Goal: Task Accomplishment & Management: Manage account settings

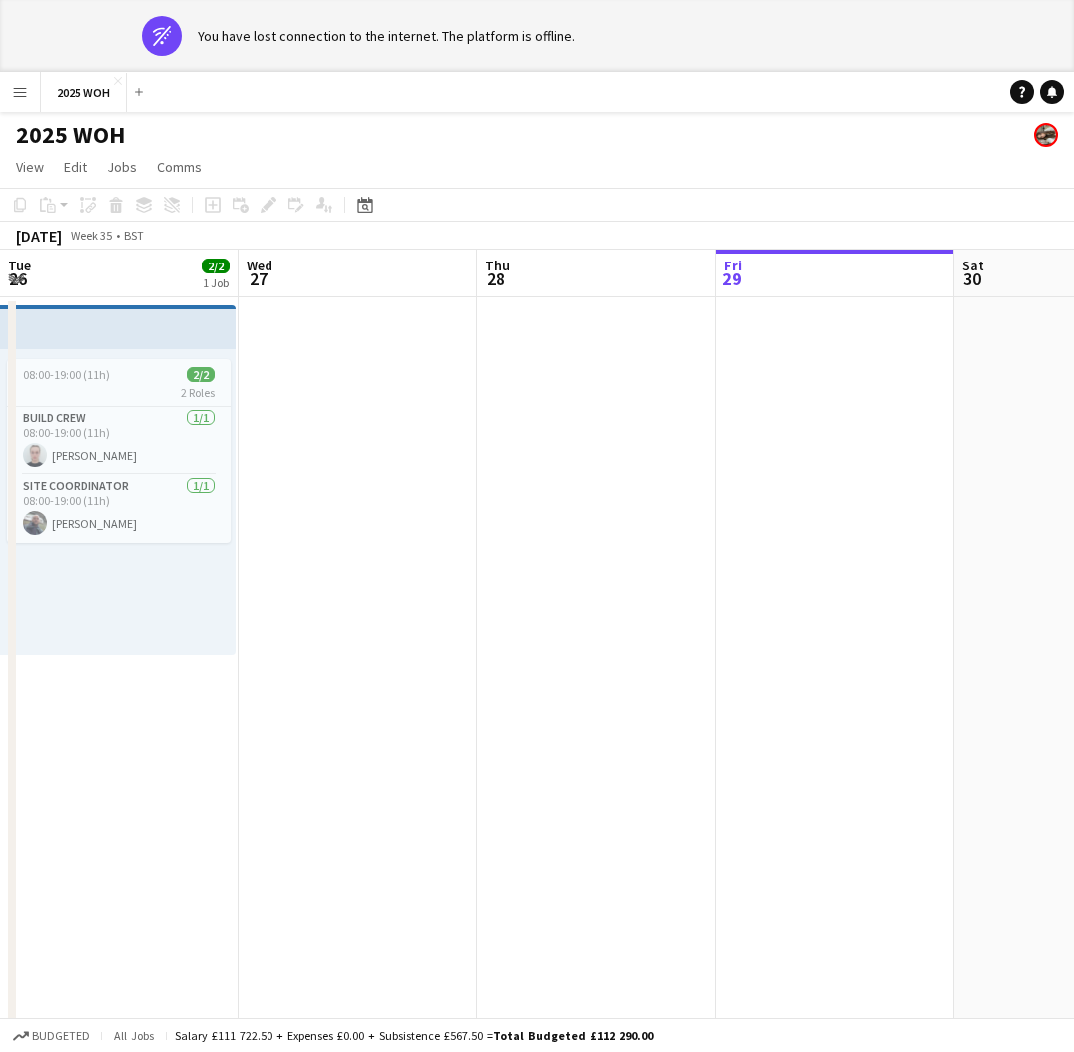
scroll to position [0, 477]
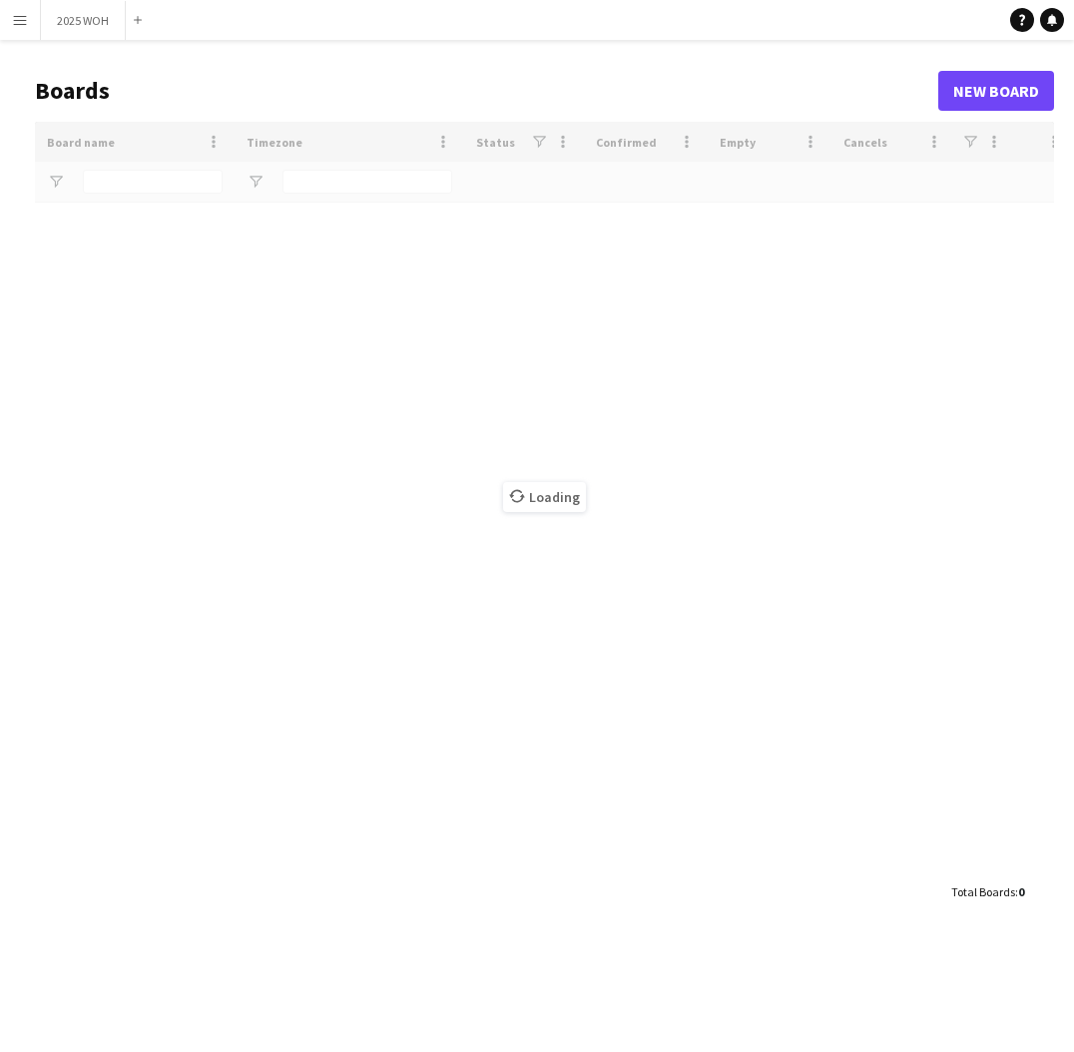
type input "****"
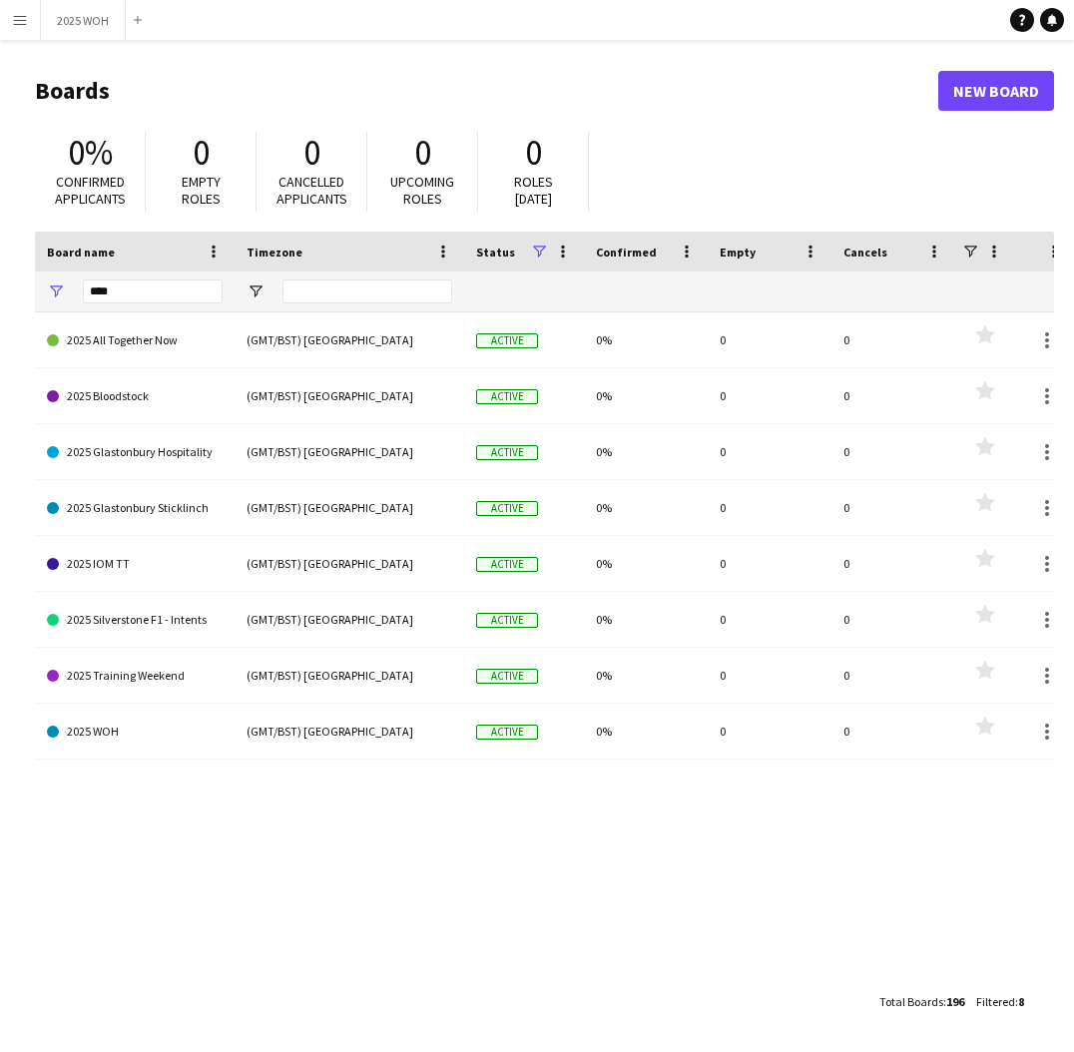
drag, startPoint x: 7, startPoint y: 17, endPoint x: 23, endPoint y: 51, distance: 37.5
click at [7, 17] on button "Menu" at bounding box center [20, 20] width 40 height 40
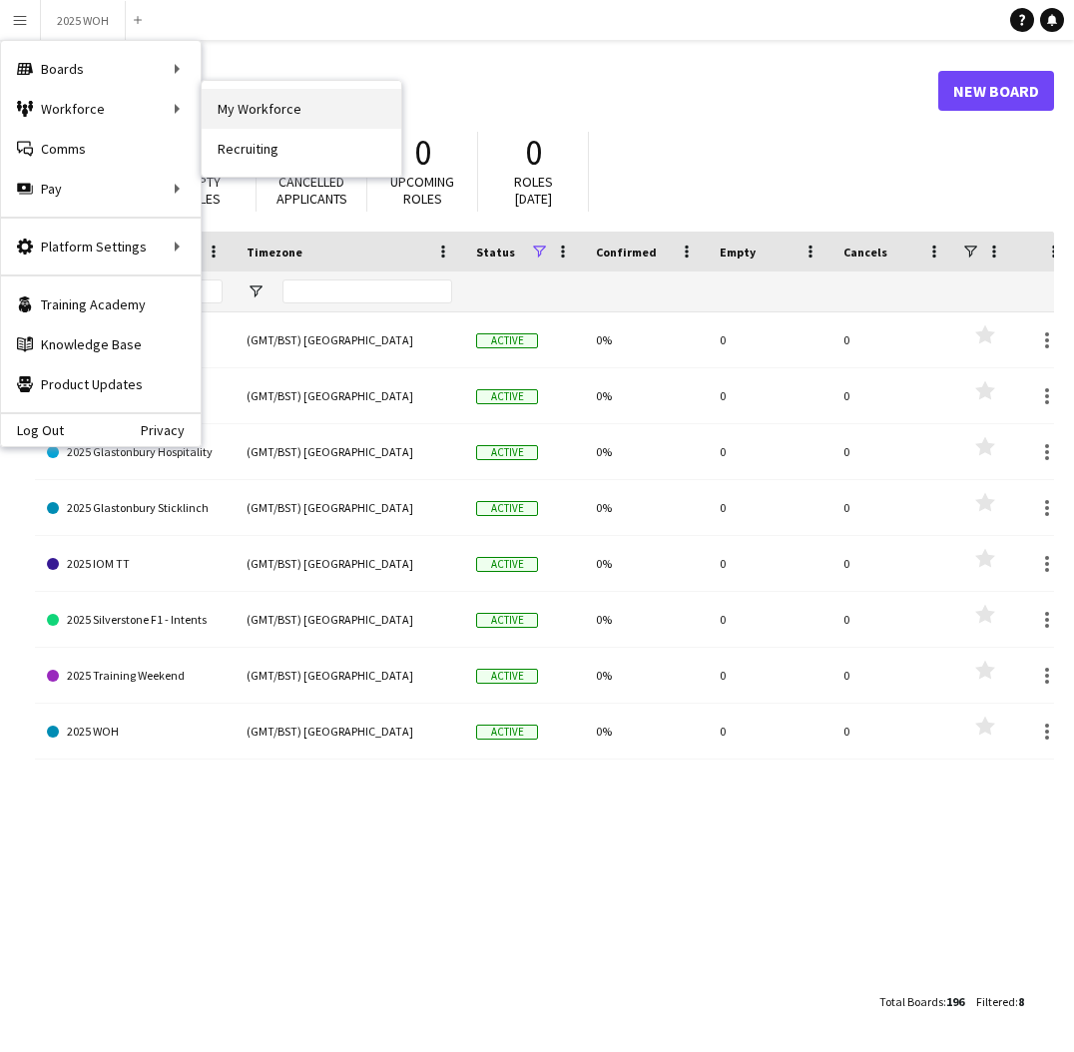
click at [240, 107] on link "My Workforce" at bounding box center [302, 109] width 200 height 40
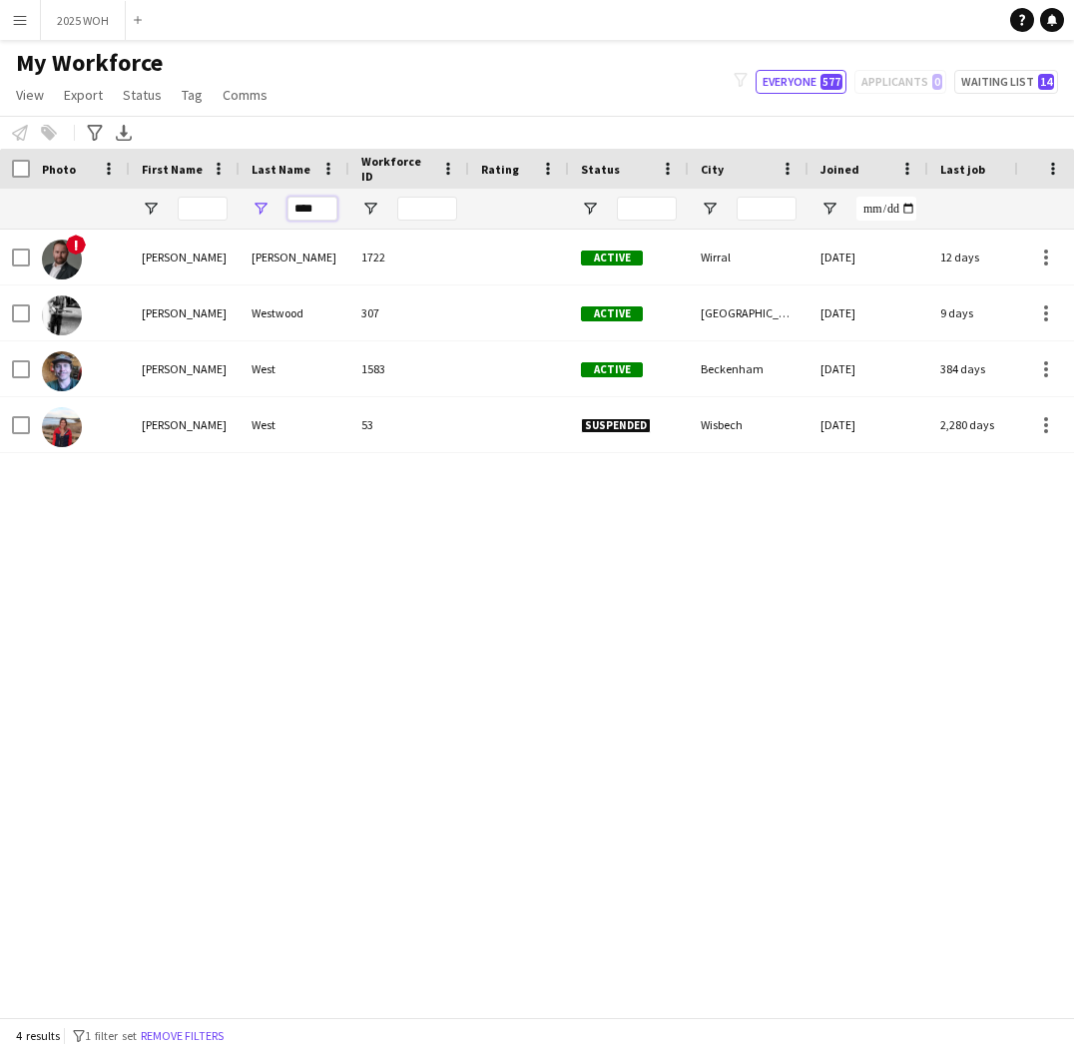
click at [319, 203] on input "****" at bounding box center [312, 209] width 50 height 24
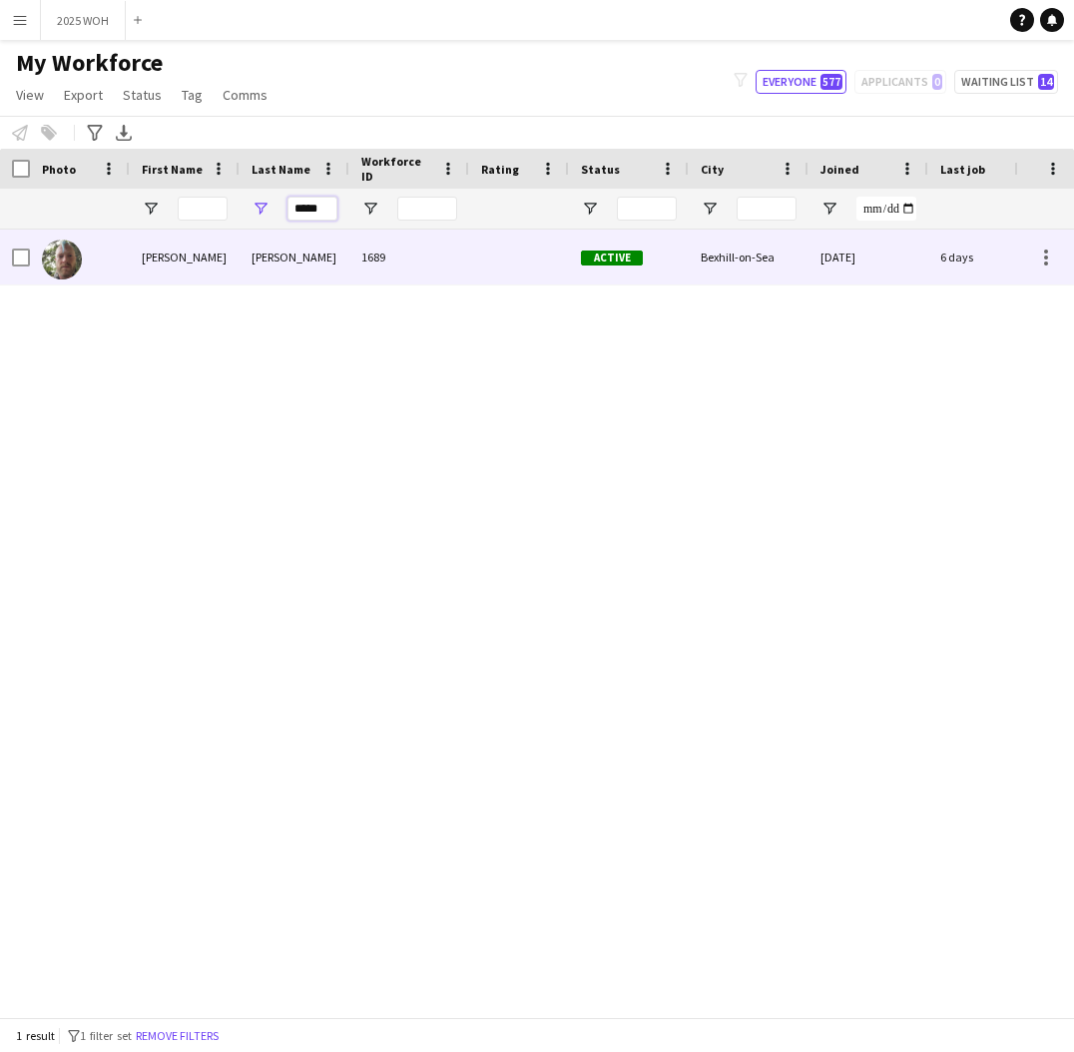
type input "*****"
click at [201, 273] on div "[PERSON_NAME]" at bounding box center [185, 257] width 110 height 55
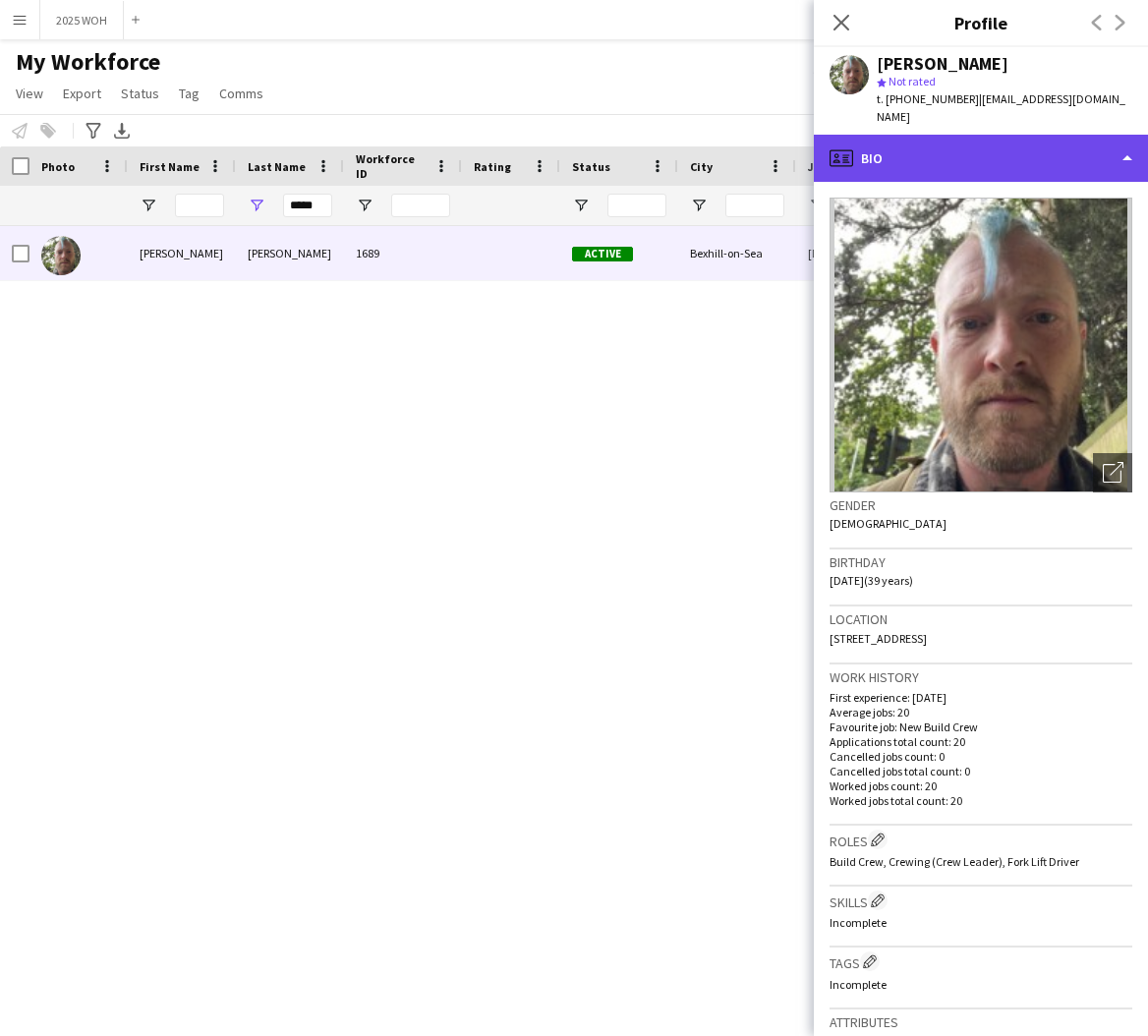
click at [1012, 136] on div "profile Bio" at bounding box center [980, 159] width 334 height 47
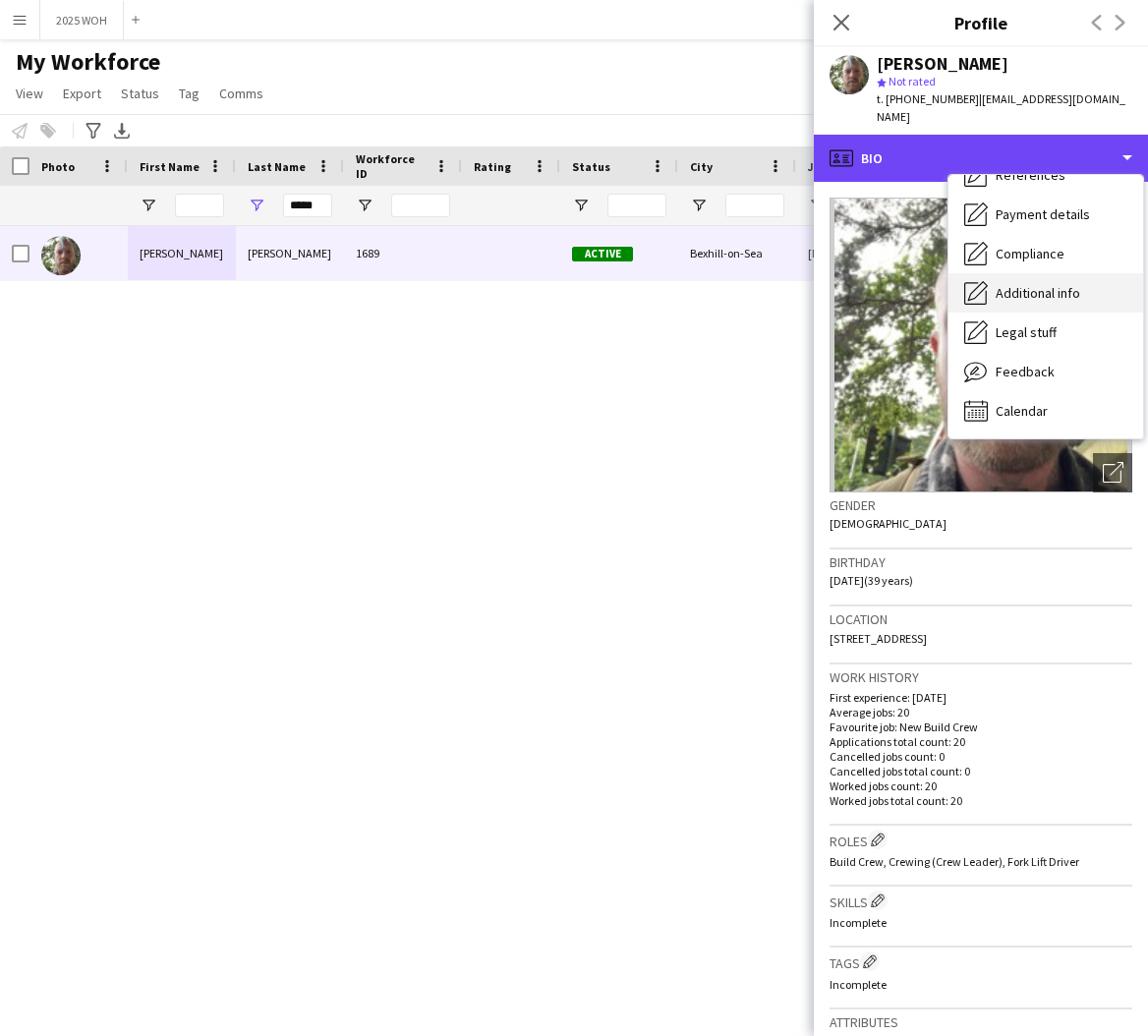
scroll to position [225, 0]
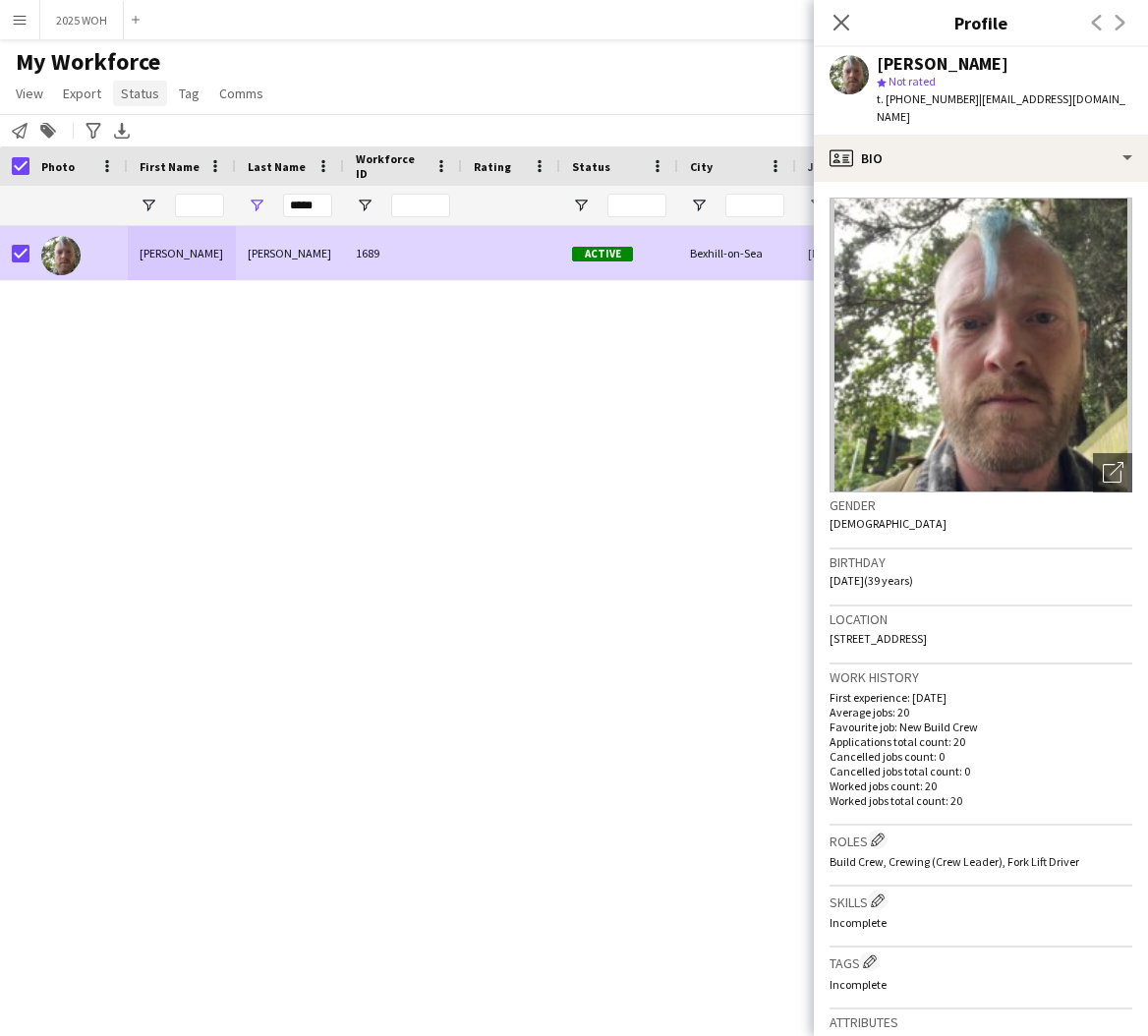
click at [153, 96] on span "Status" at bounding box center [140, 94] width 38 height 18
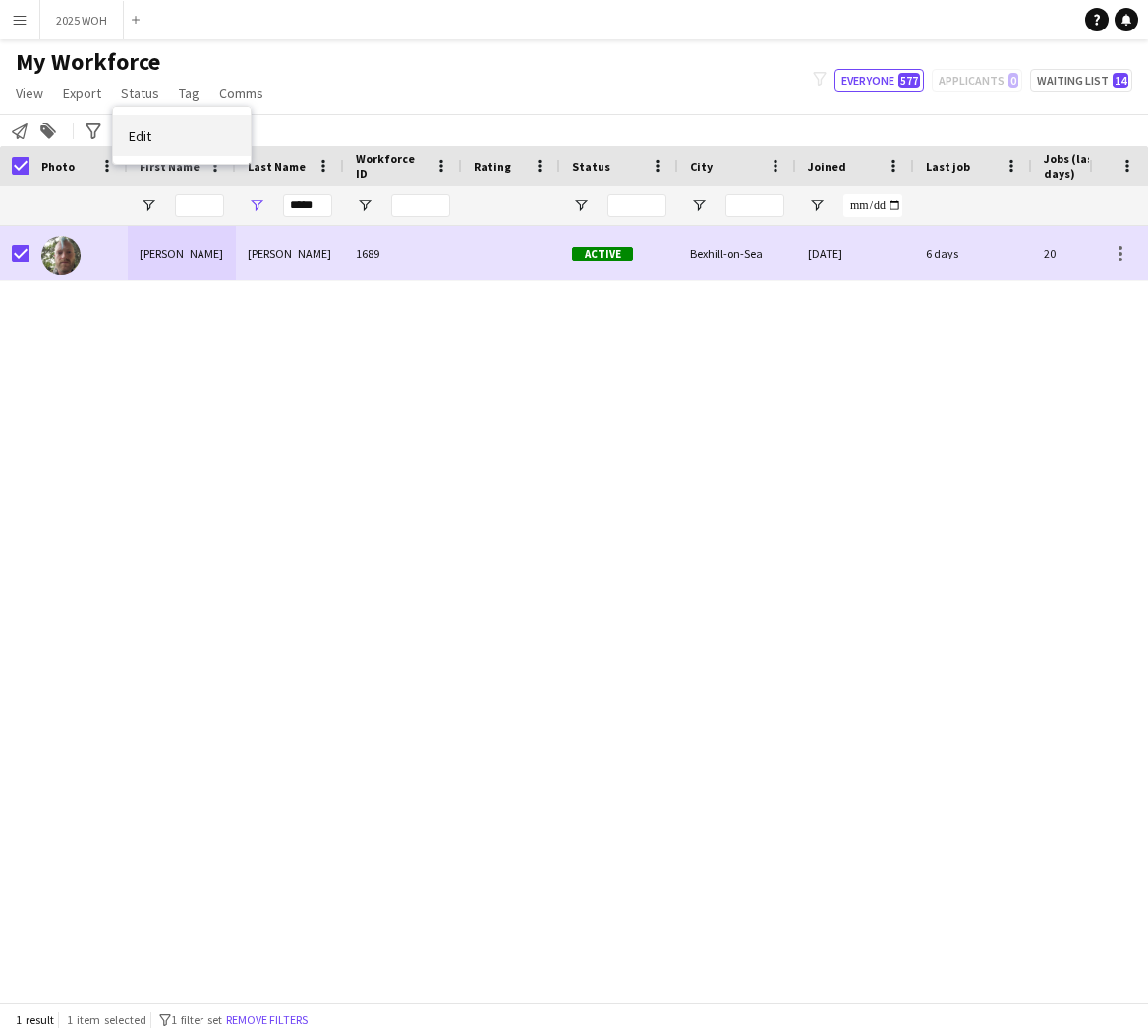
click at [185, 128] on link "Edit" at bounding box center [182, 136] width 138 height 41
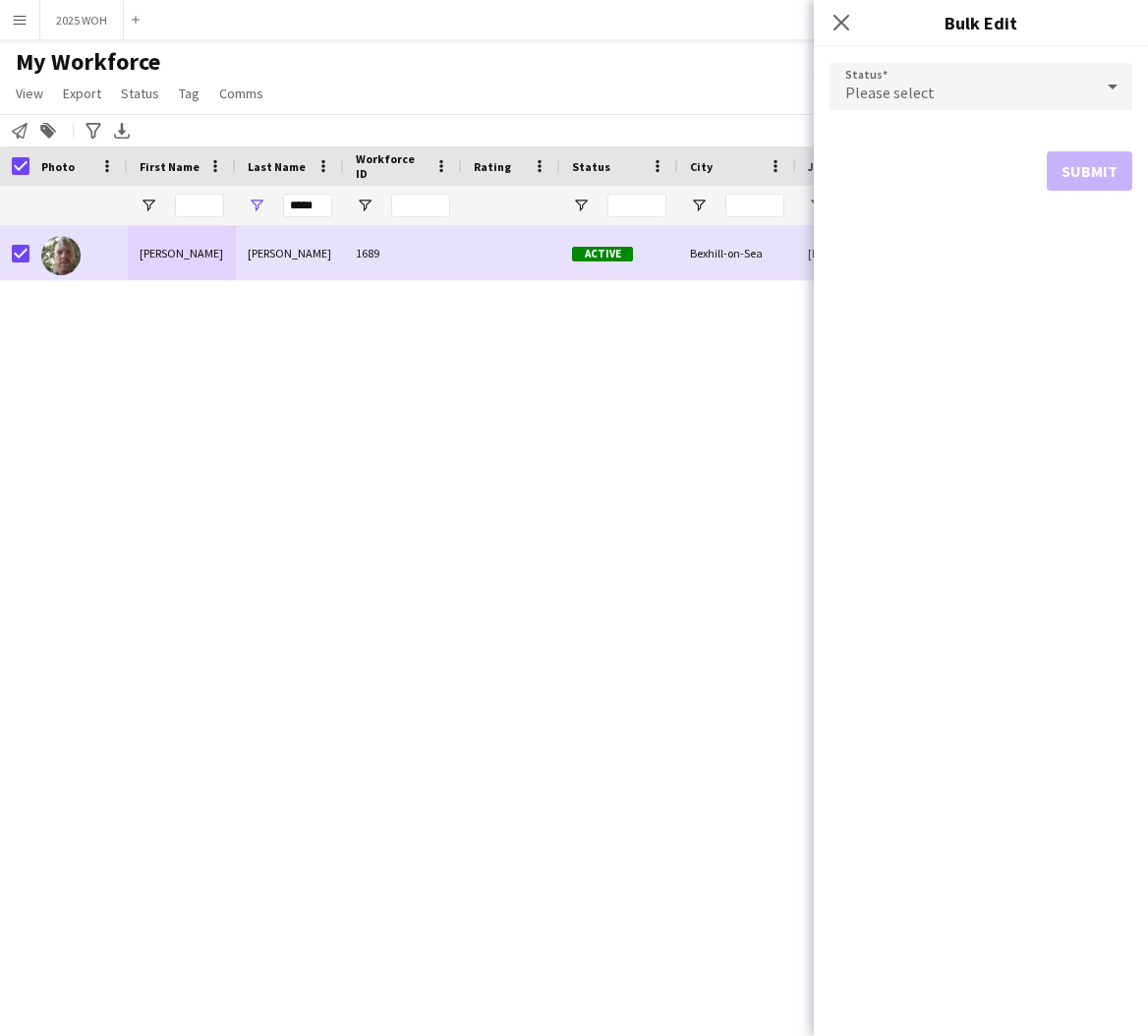
click at [942, 84] on div "Please select" at bounding box center [961, 87] width 264 height 47
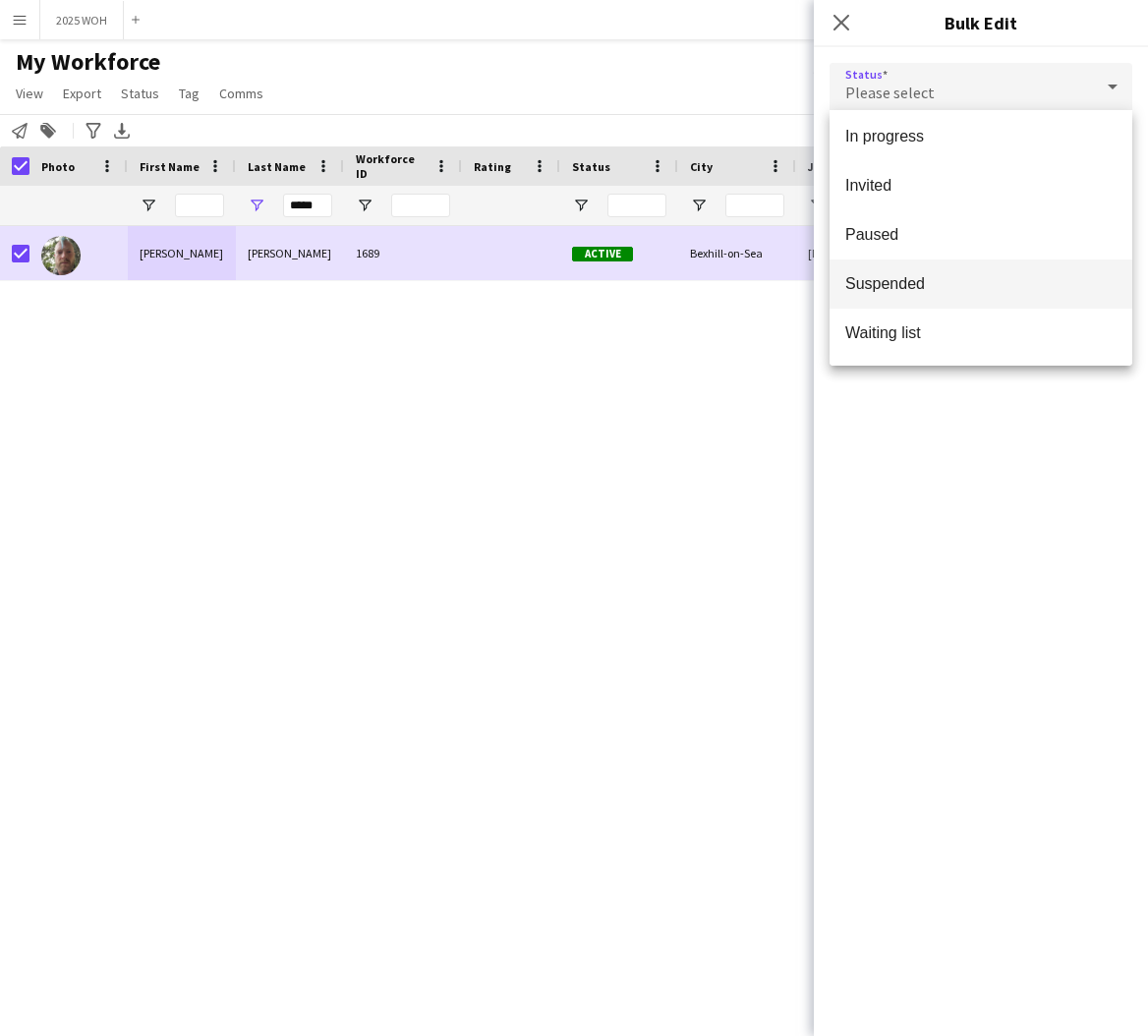
scroll to position [203, 0]
click at [933, 283] on span "Suspended" at bounding box center [980, 283] width 271 height 19
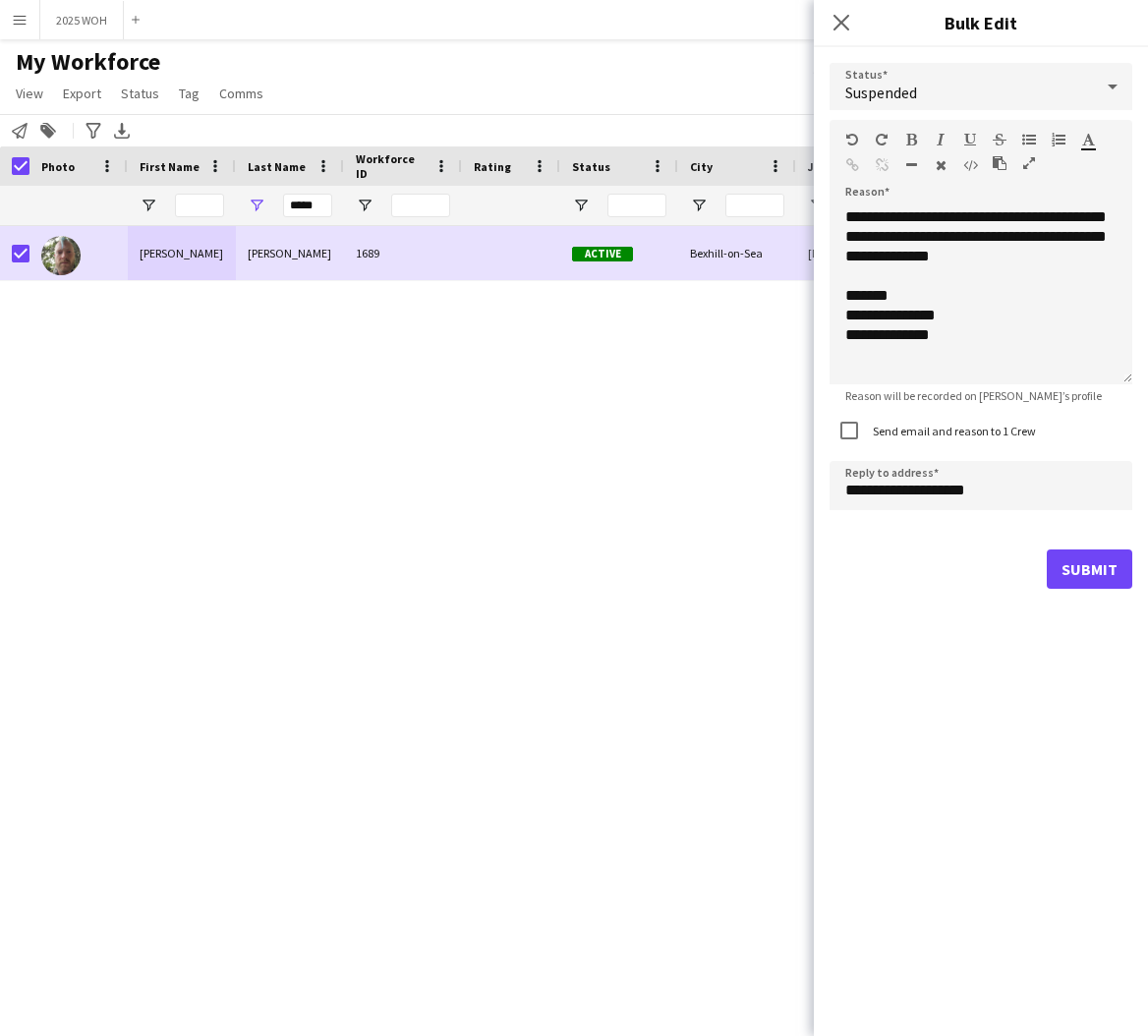
click at [1056, 561] on button "Submit" at bounding box center [1089, 569] width 86 height 39
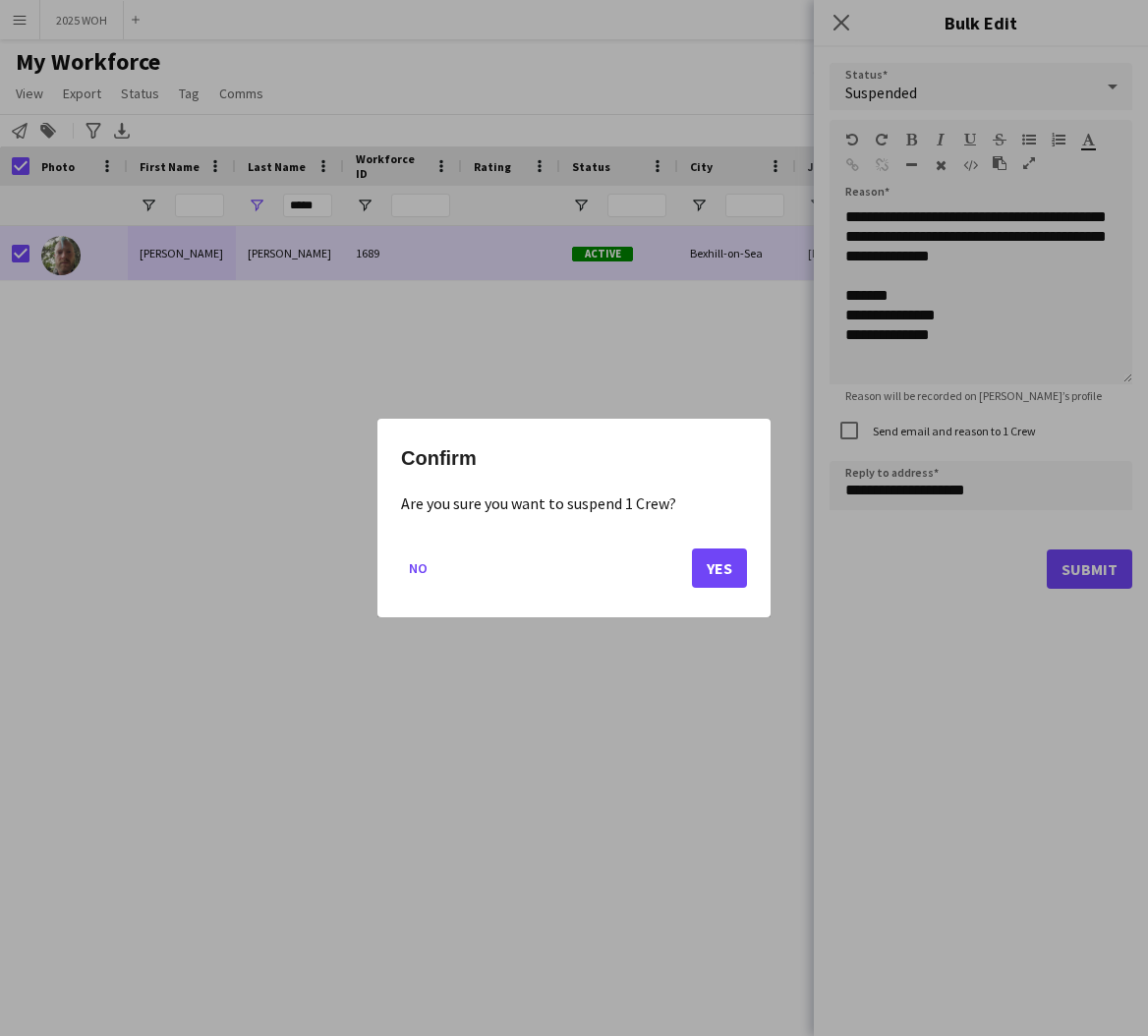
click at [725, 566] on button "Yes" at bounding box center [720, 568] width 55 height 39
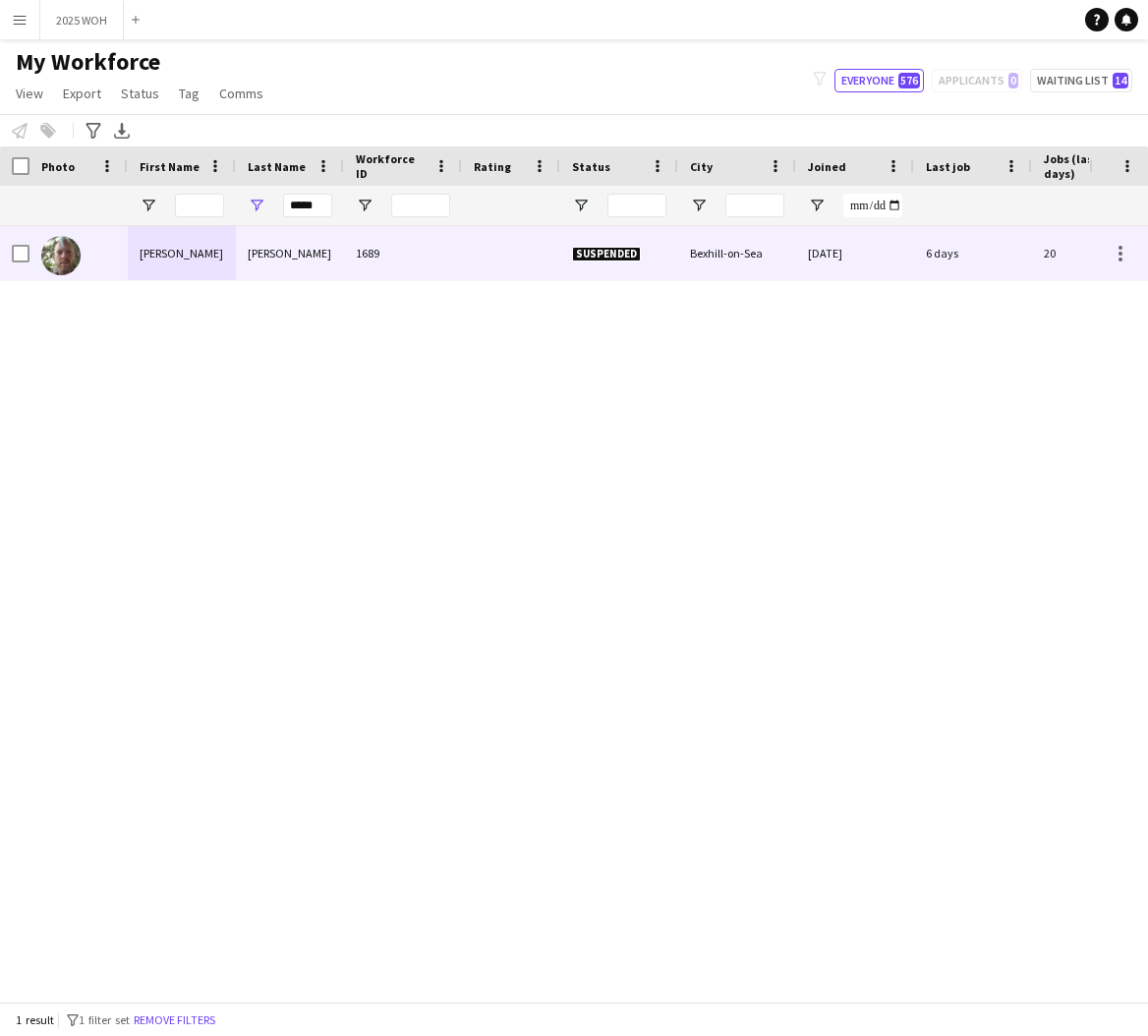
drag, startPoint x: 395, startPoint y: 262, endPoint x: 646, endPoint y: 260, distance: 251.0
click at [395, 262] on div "1689" at bounding box center [403, 253] width 118 height 54
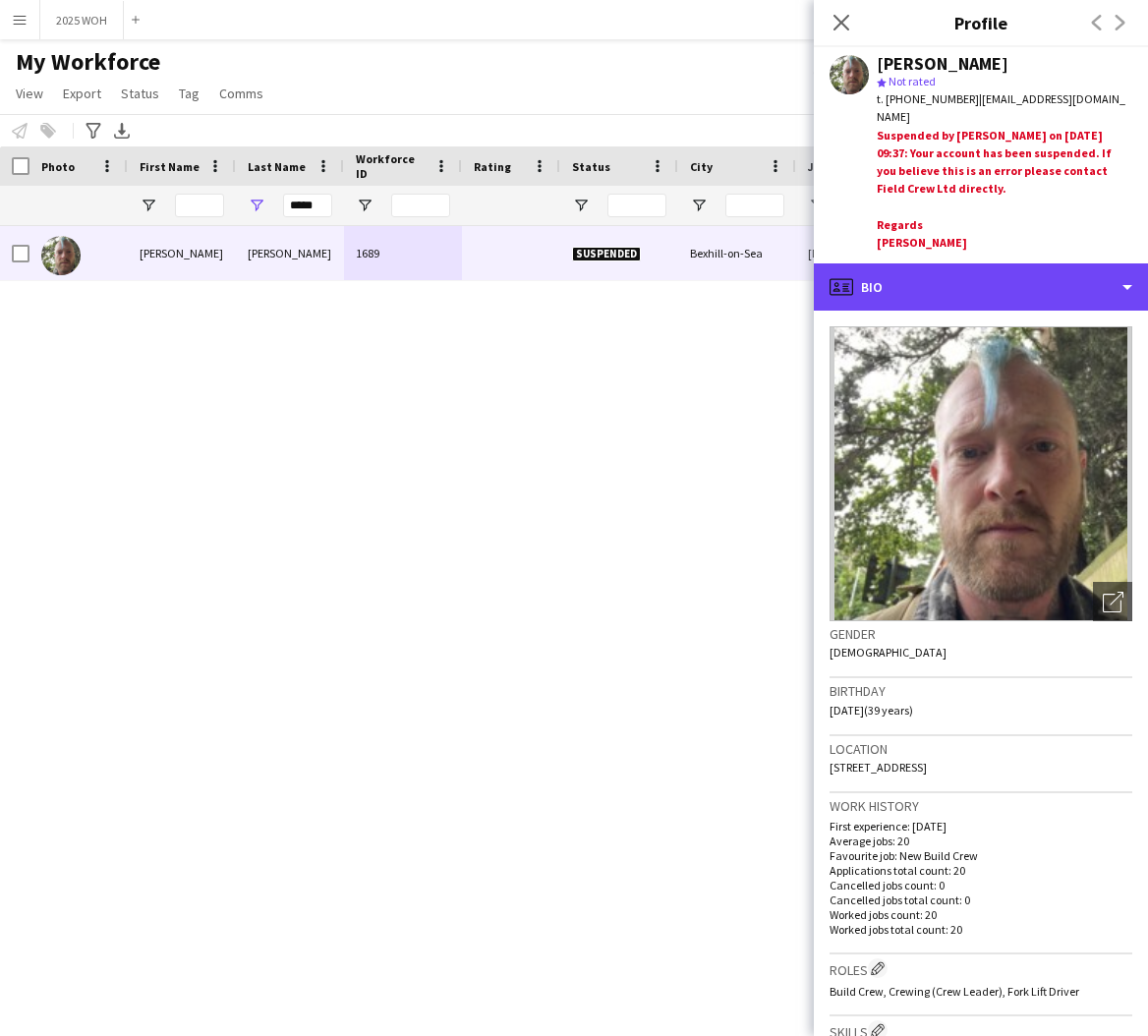
drag, startPoint x: 1017, startPoint y: 286, endPoint x: 1041, endPoint y: 320, distance: 41.6
click at [1016, 287] on div "profile Bio" at bounding box center [980, 288] width 334 height 47
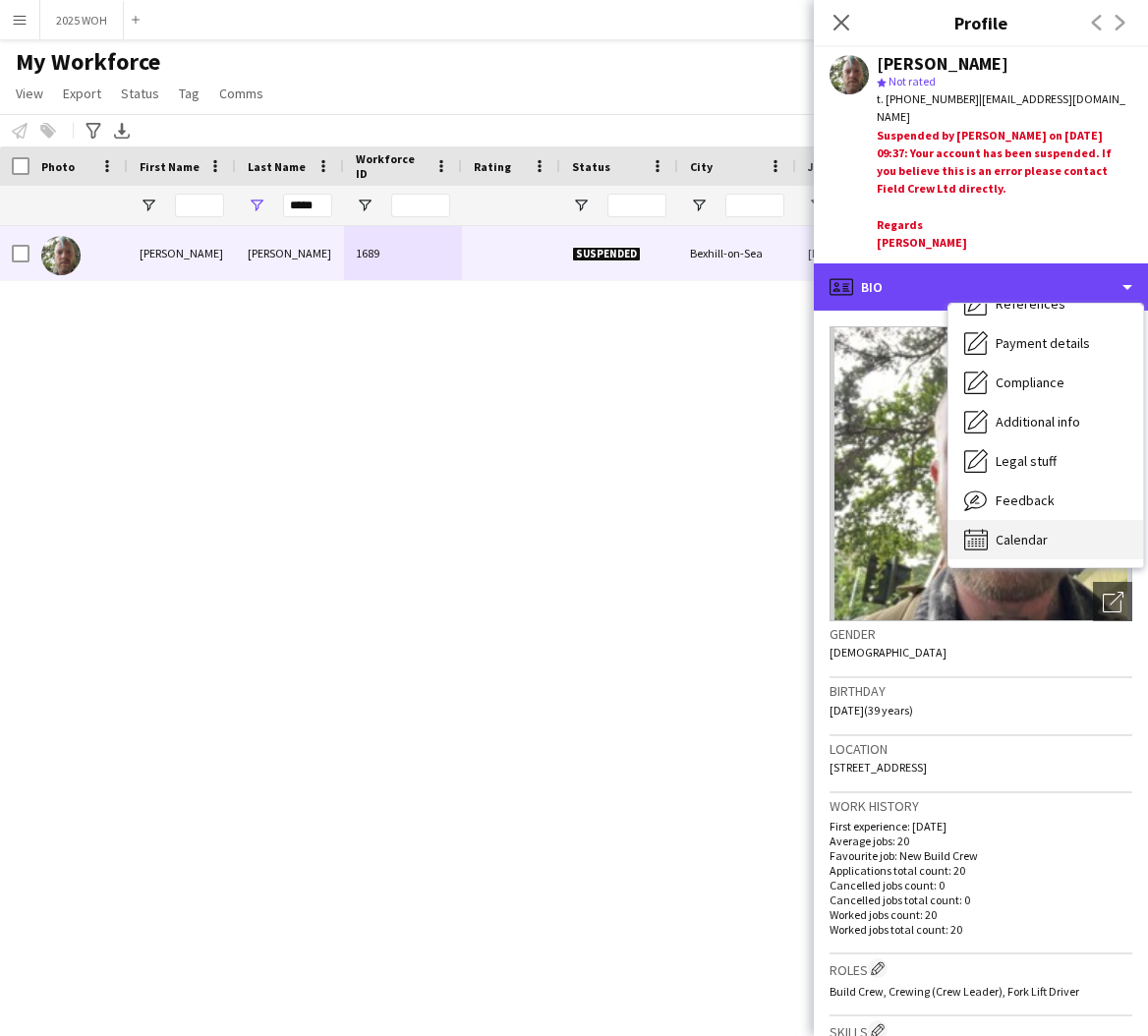
scroll to position [225, 0]
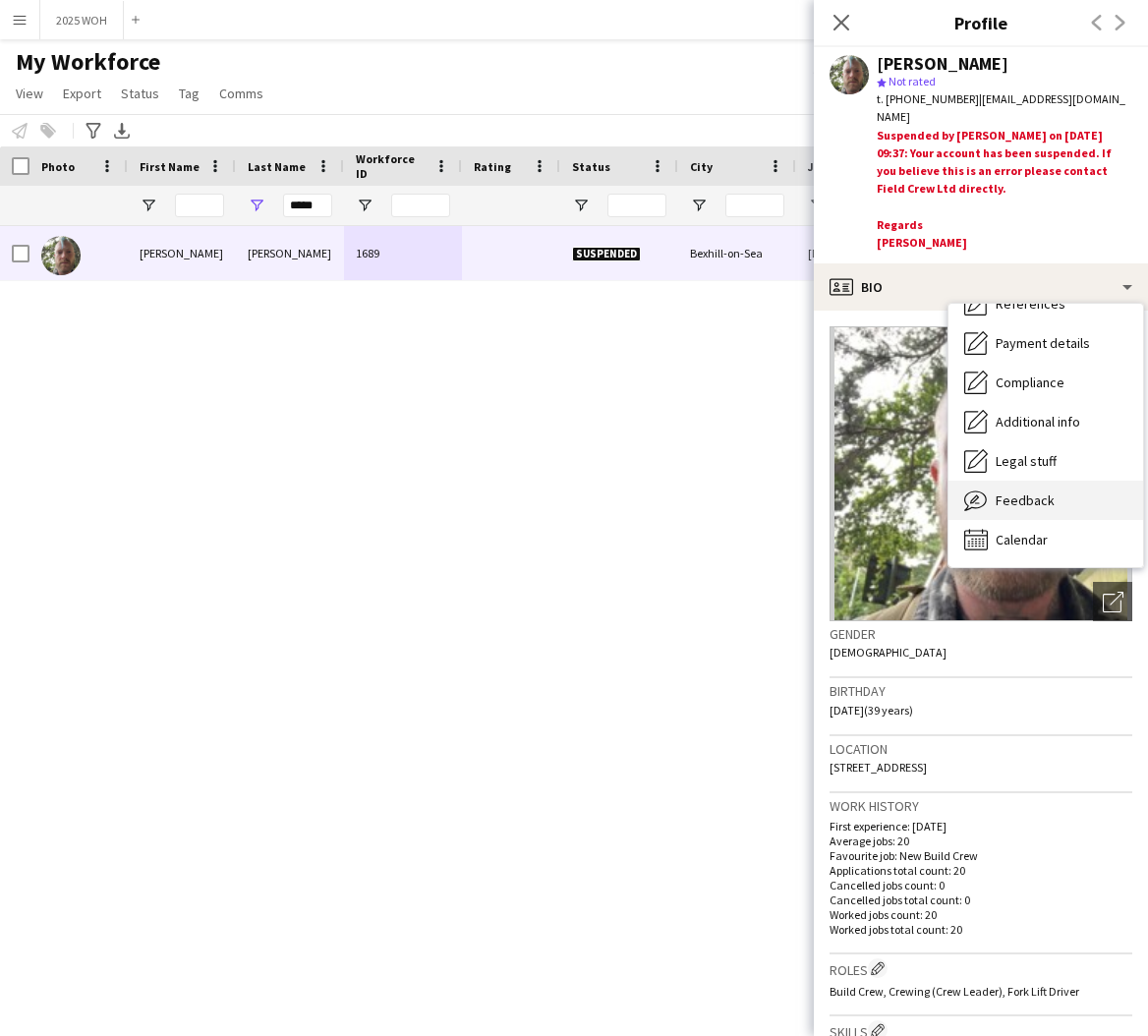
click at [1033, 504] on div "Feedback Feedback" at bounding box center [1046, 500] width 195 height 39
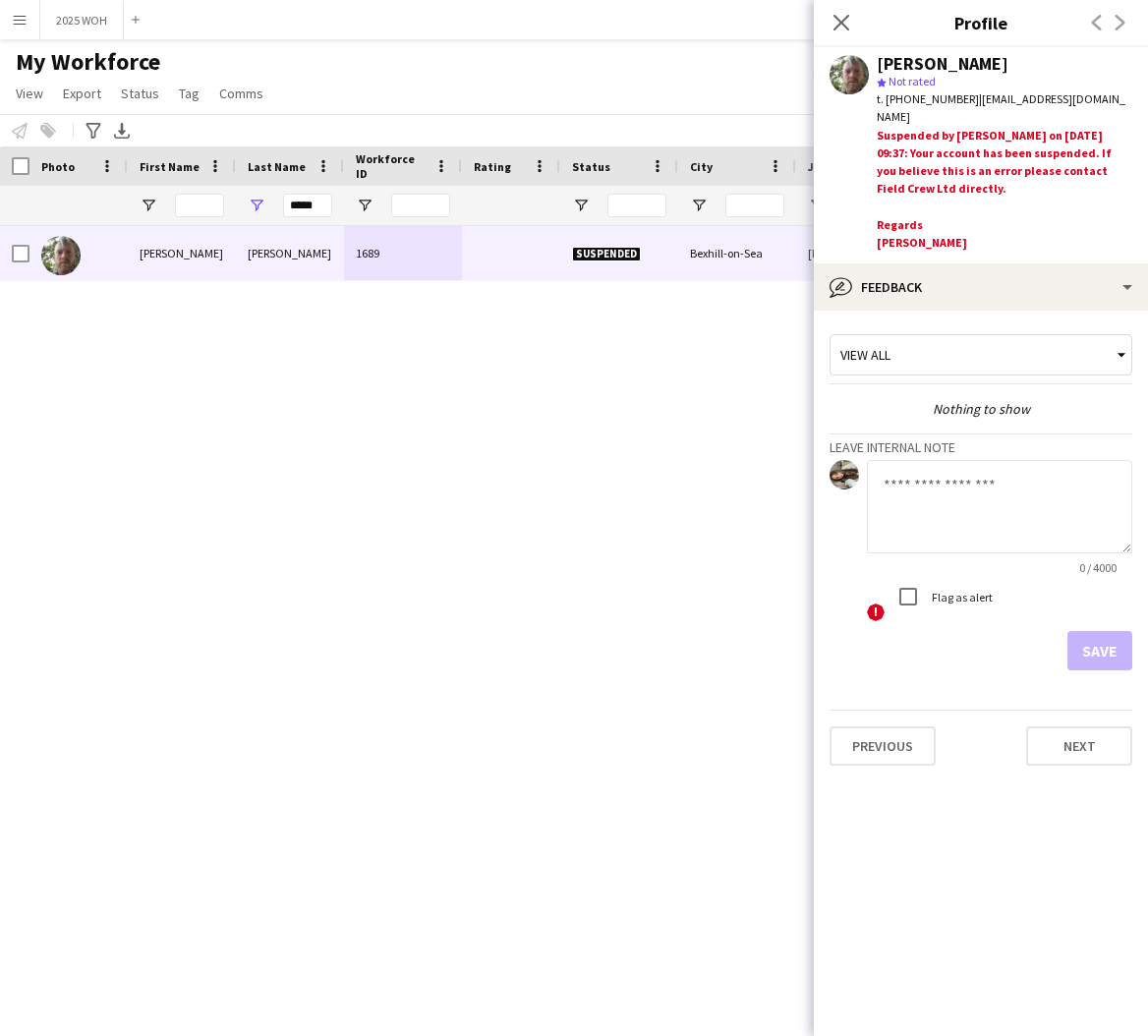
click at [933, 500] on textarea at bounding box center [999, 506] width 266 height 94
type textarea "**********"
click at [1056, 654] on button "Save" at bounding box center [1100, 651] width 65 height 39
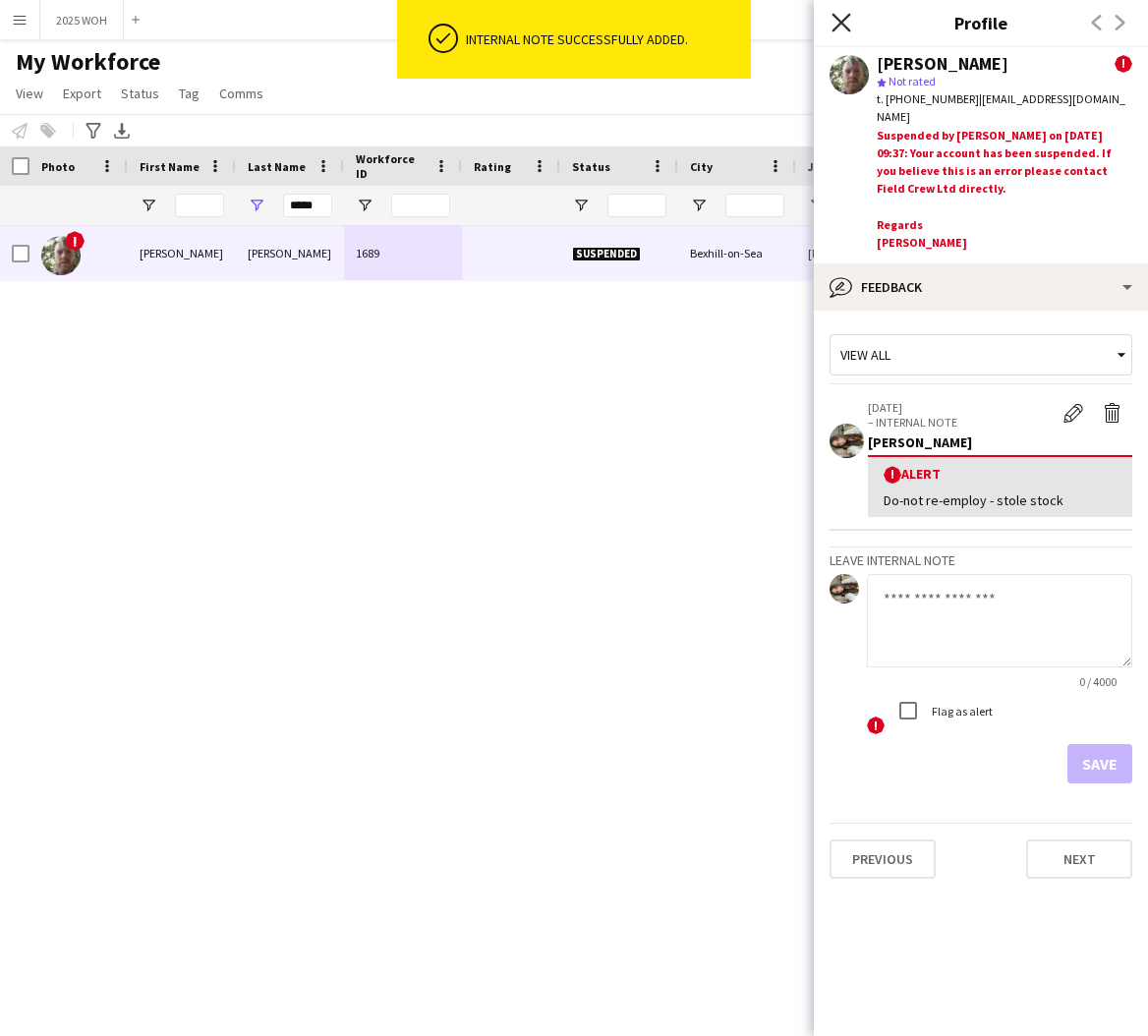
click at [841, 27] on icon "Close pop-in" at bounding box center [840, 22] width 19 height 19
